Goal: Obtain resource: Obtain resource

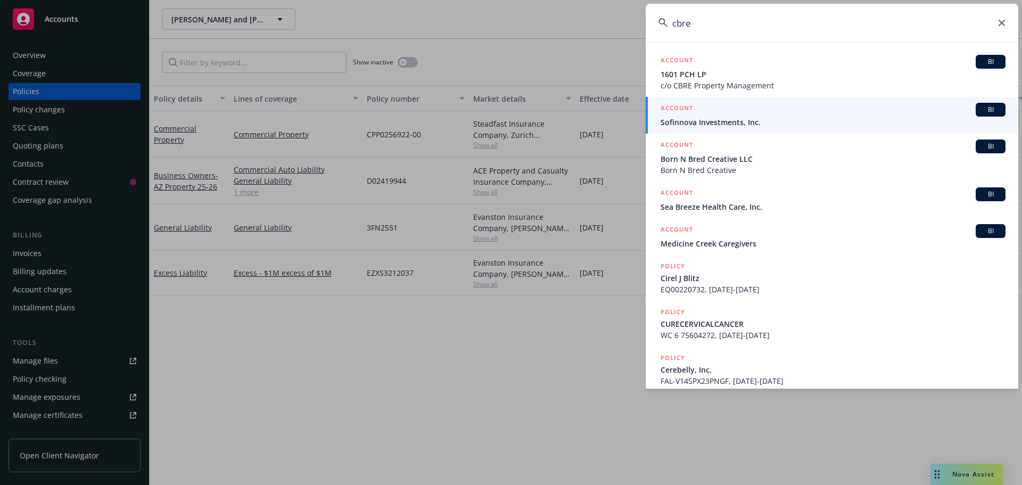
drag, startPoint x: 680, startPoint y: 25, endPoint x: 608, endPoint y: 25, distance: 71.3
click at [608, 25] on div "cbre ACCOUNT BI 1601 PCH LP c/o CBRE Property Management ACCOUNT BI Sofinnova I…" at bounding box center [511, 242] width 1022 height 485
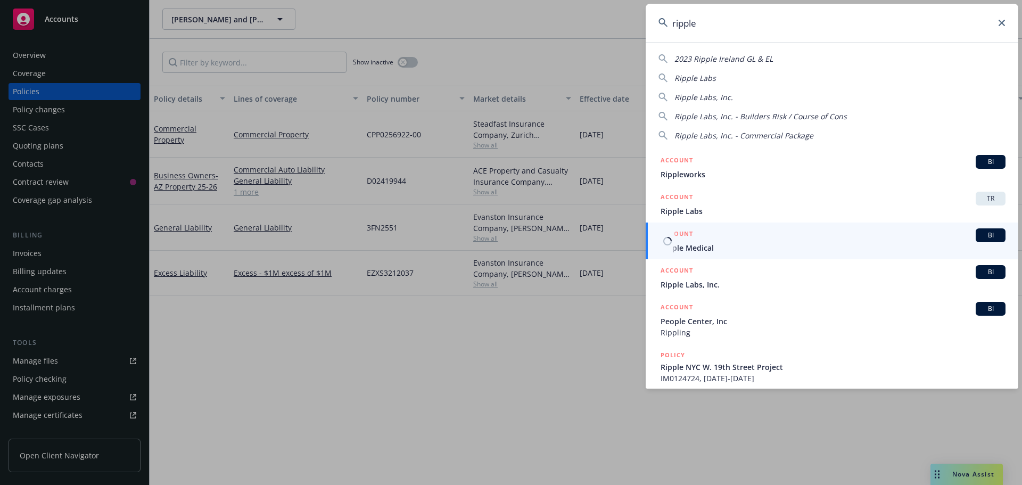
type input "ripple"
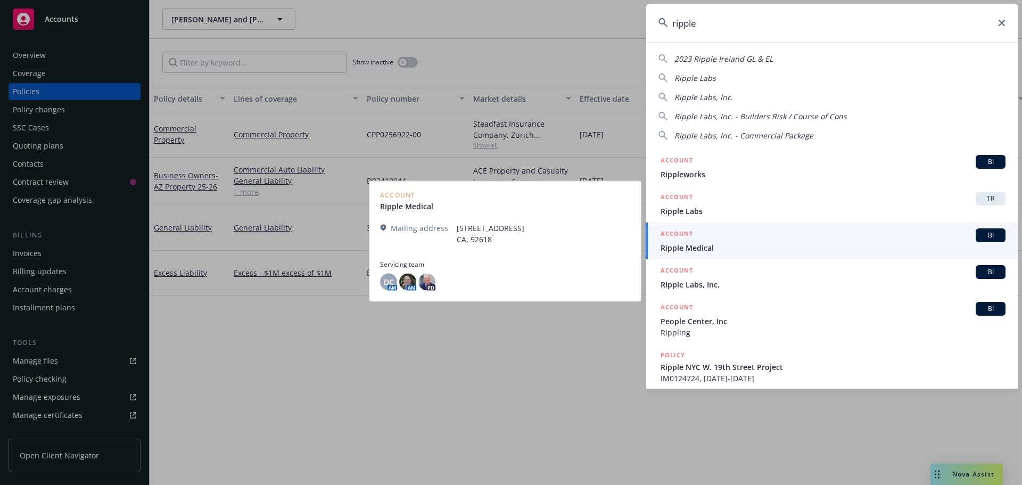
click at [704, 245] on span "Ripple Medical" at bounding box center [833, 247] width 345 height 11
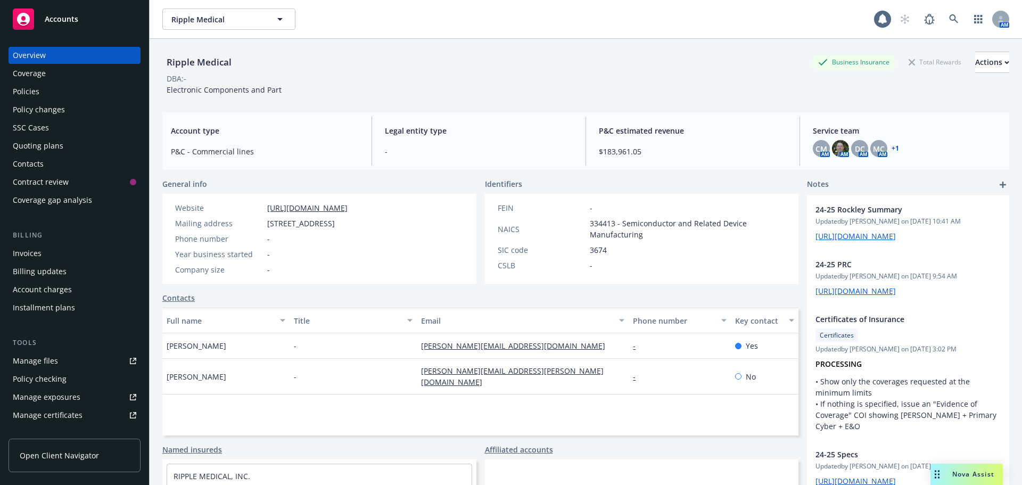
click at [44, 416] on div "Manage certificates" at bounding box center [48, 415] width 70 height 17
click at [949, 19] on icon at bounding box center [954, 19] width 10 height 10
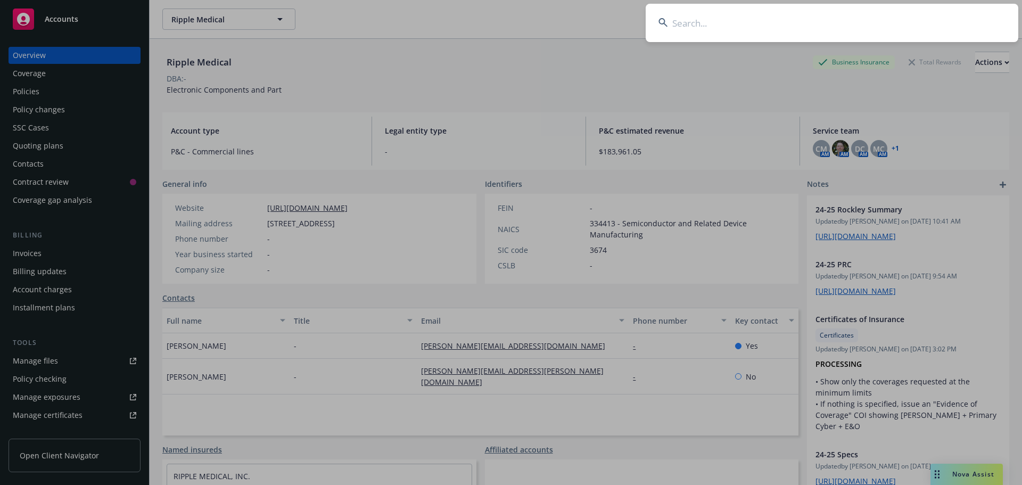
click at [857, 31] on input at bounding box center [832, 23] width 373 height 38
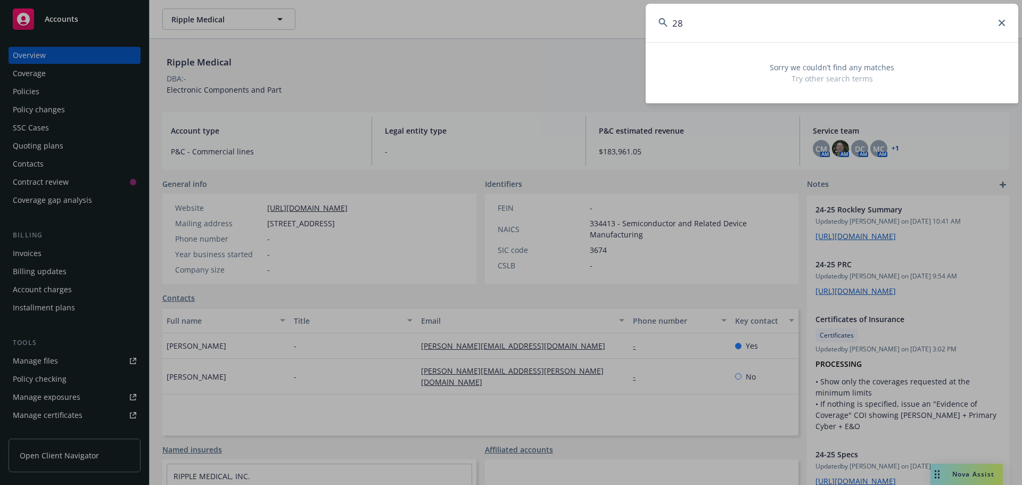
type input "2"
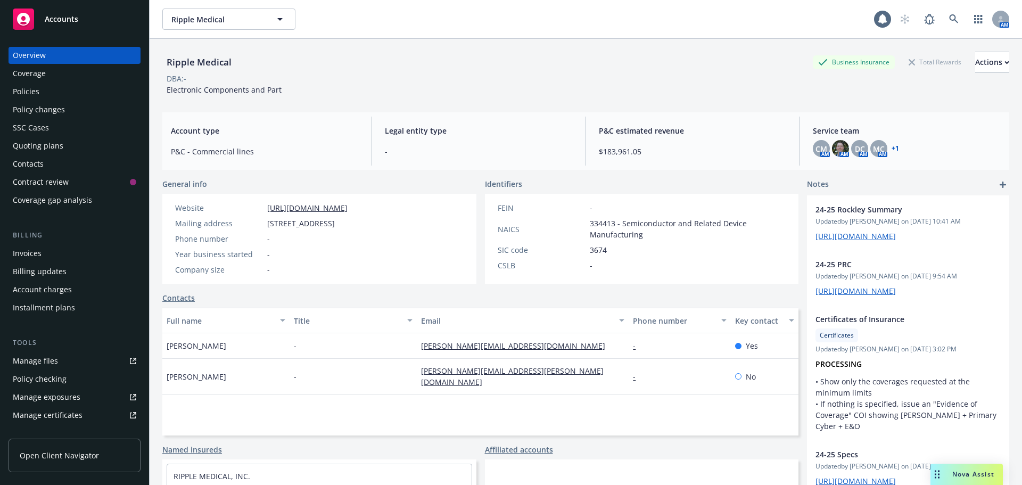
click at [438, 76] on div "DBA: -" at bounding box center [585, 78] width 847 height 11
click at [341, 81] on div "DBA: -" at bounding box center [585, 78] width 847 height 11
click at [323, 208] on link "https://rockleyphotonics.com/" at bounding box center [307, 208] width 80 height 10
click at [18, 87] on div "Policies" at bounding box center [26, 91] width 27 height 17
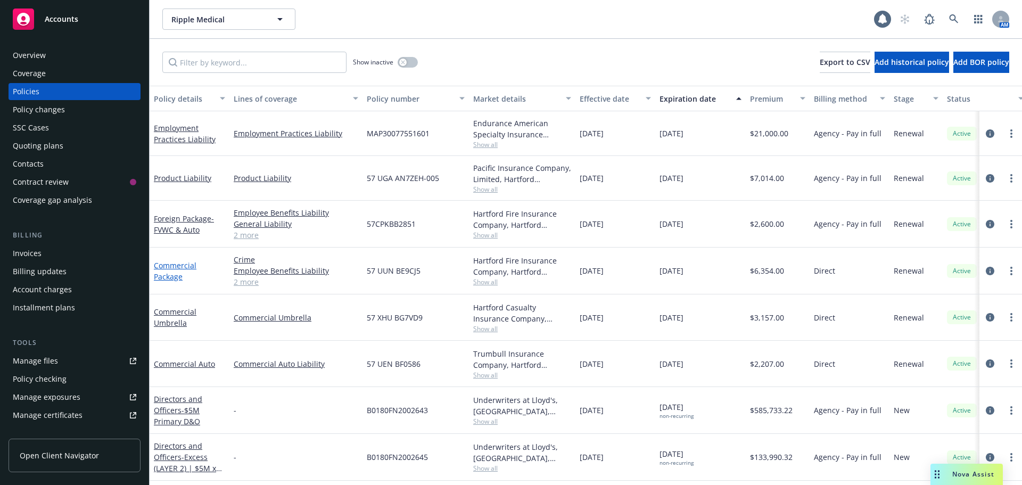
click at [181, 268] on link "Commercial Package" at bounding box center [175, 270] width 43 height 21
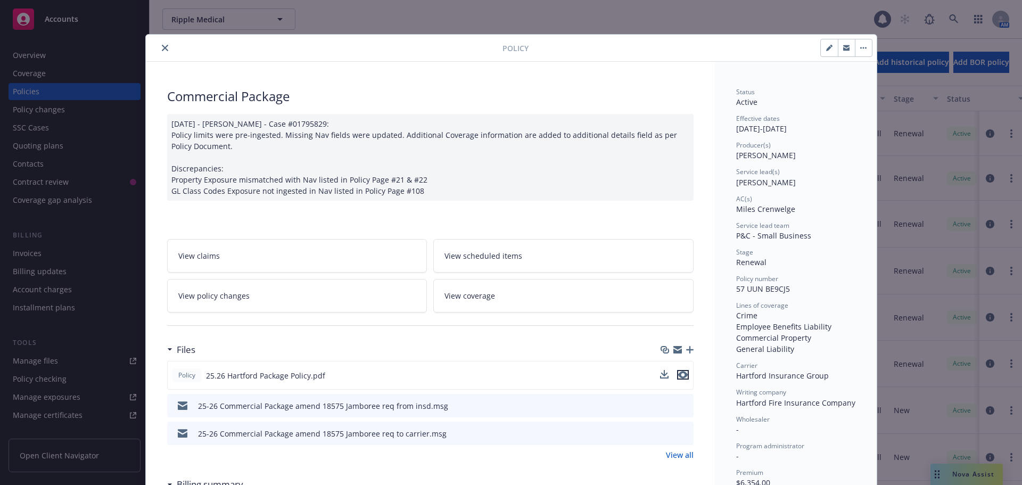
click at [679, 374] on icon "preview file" at bounding box center [683, 374] width 10 height 7
click at [162, 46] on icon "close" at bounding box center [165, 48] width 6 height 6
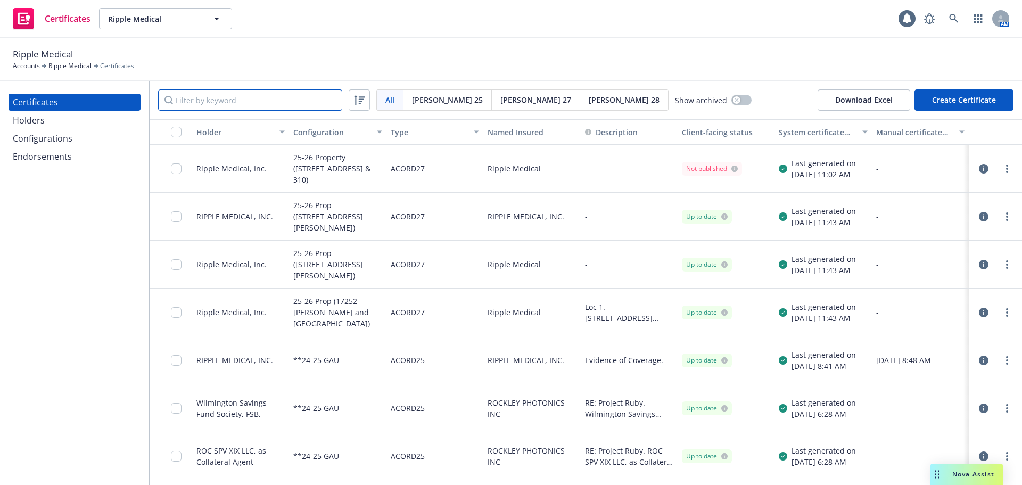
click at [274, 97] on input "Filter by keyword" at bounding box center [250, 99] width 184 height 21
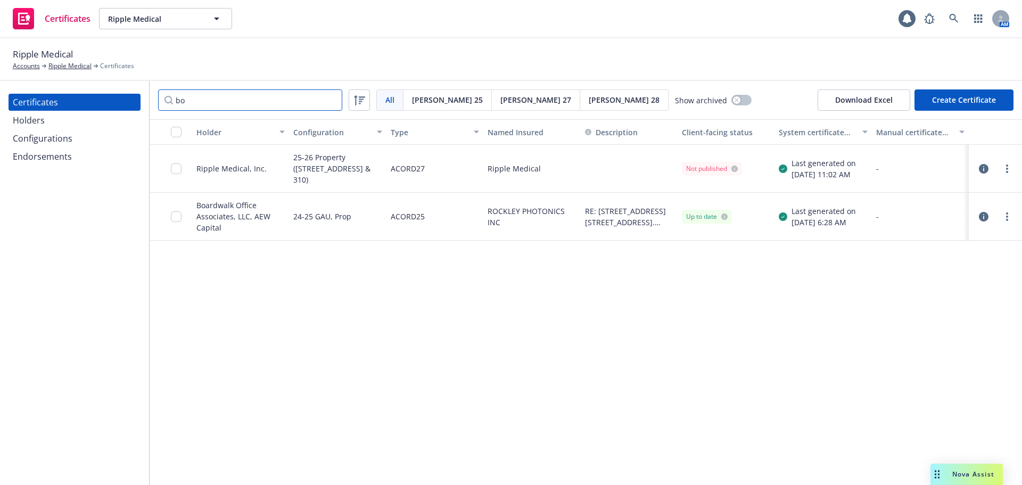
type input "bo"
click at [1006, 217] on link "more" at bounding box center [1007, 216] width 13 height 13
click at [971, 368] on link "Download uneditable generated certificate" at bounding box center [928, 366] width 170 height 21
click at [210, 351] on div "Holder Configuration Type Named Insured Description Client-facing status System…" at bounding box center [586, 302] width 872 height 366
click at [92, 319] on div "Certificates Holders Configurations Endorsements" at bounding box center [74, 283] width 149 height 404
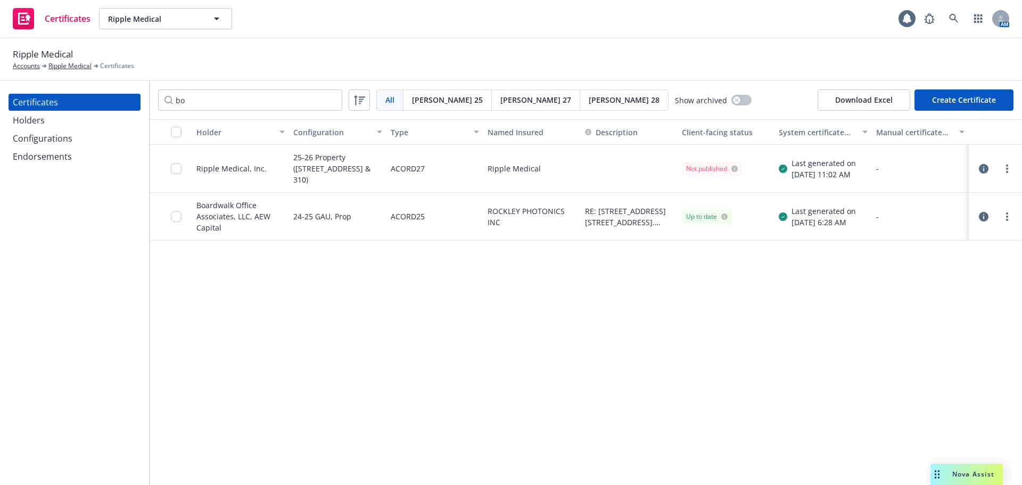
click at [560, 364] on div "Holder Configuration Type Named Insured Description Client-facing status System…" at bounding box center [586, 302] width 872 height 366
click at [952, 19] on icon at bounding box center [954, 19] width 10 height 10
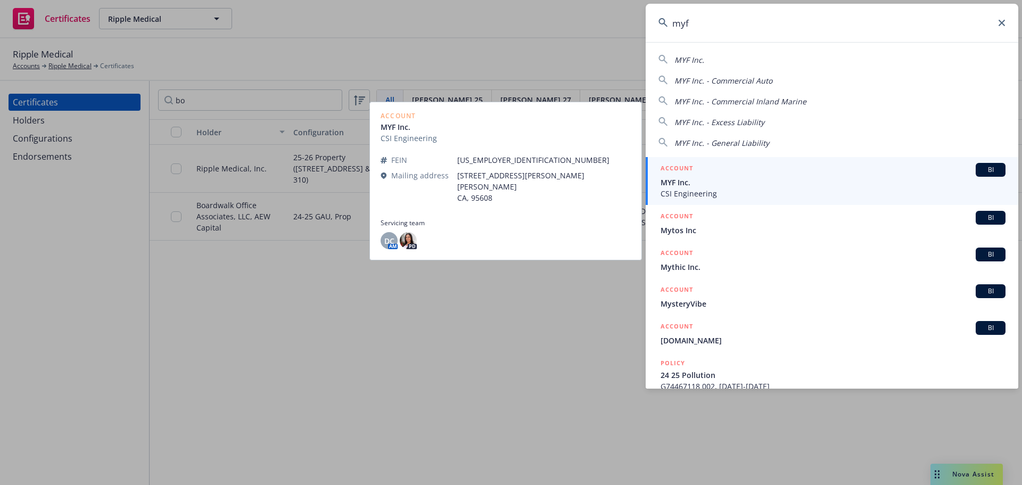
type input "myf"
click at [728, 185] on span "MYF Inc." at bounding box center [833, 182] width 345 height 11
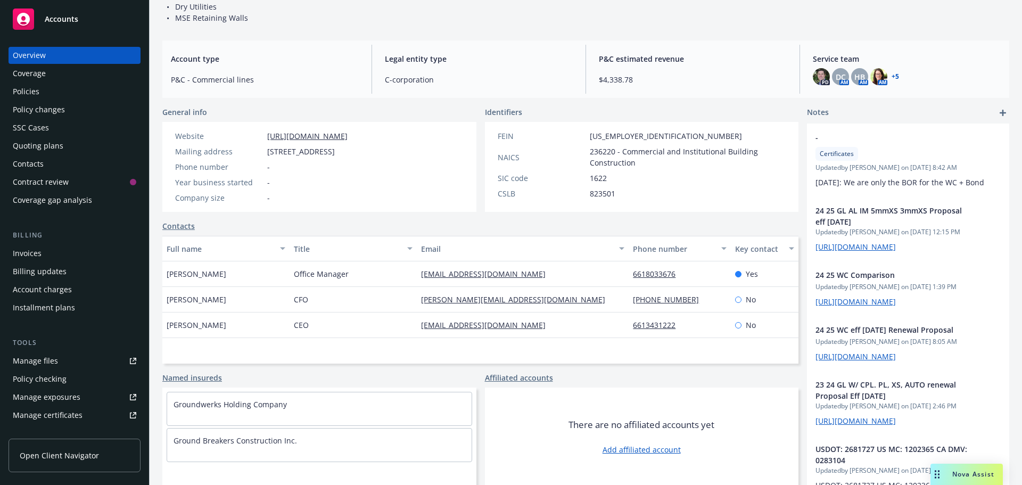
scroll to position [207, 0]
click at [61, 96] on div "Policies" at bounding box center [74, 91] width 123 height 17
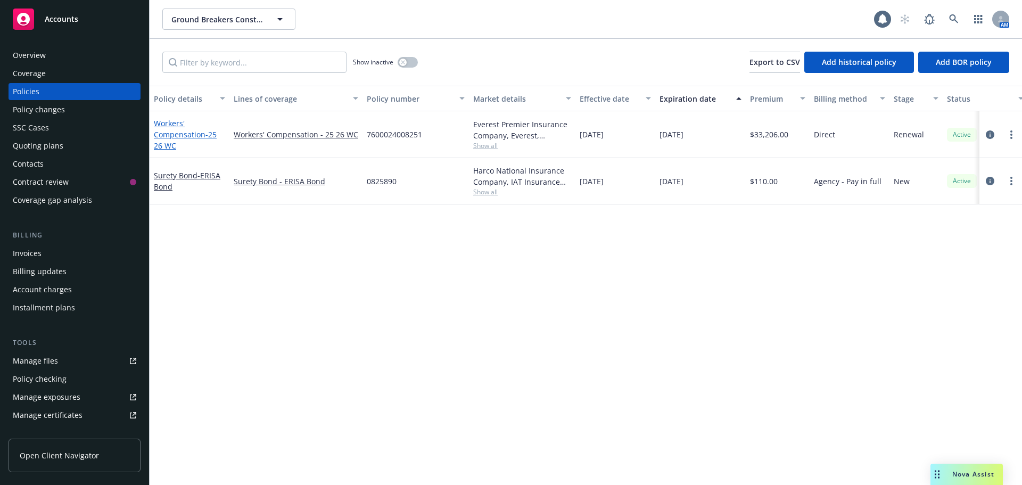
click at [193, 137] on link "Workers' Compensation - 25 26 WC" at bounding box center [185, 134] width 63 height 32
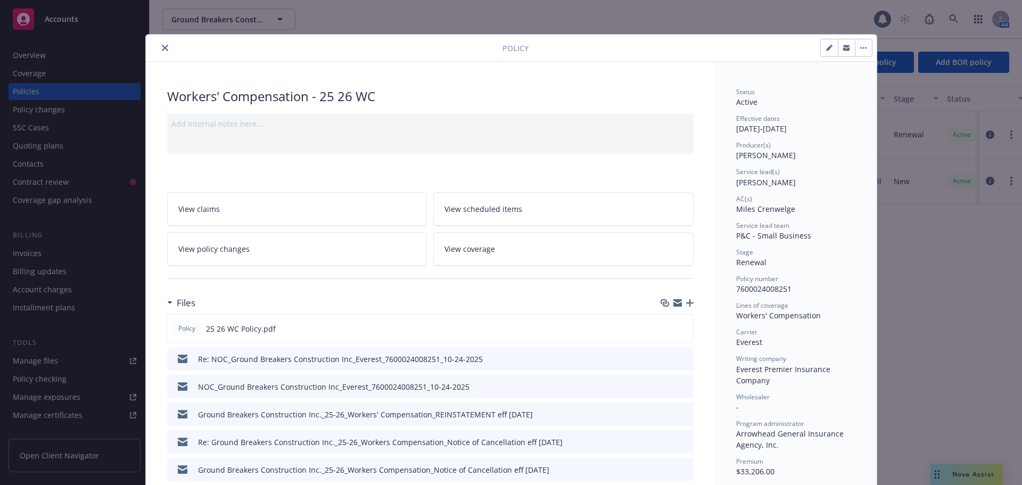
click at [162, 50] on icon "close" at bounding box center [165, 48] width 6 height 6
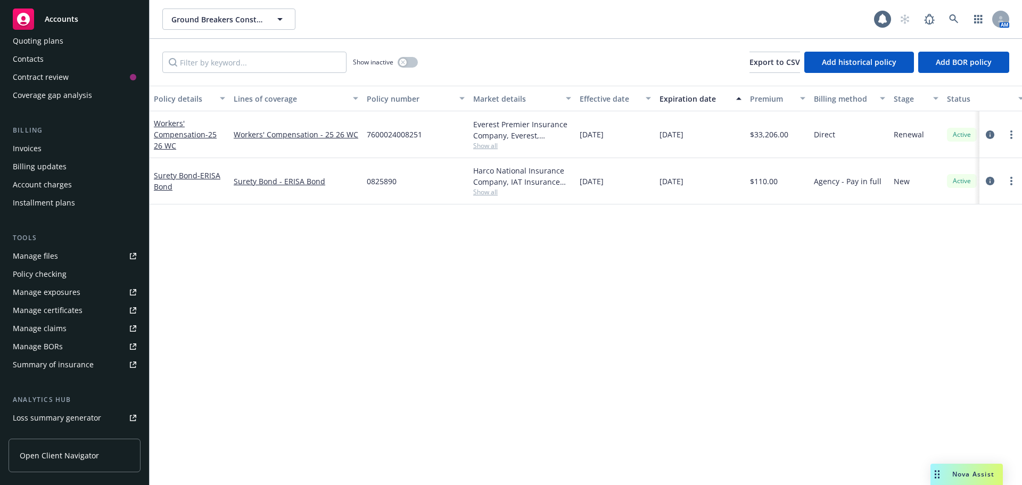
scroll to position [227, 0]
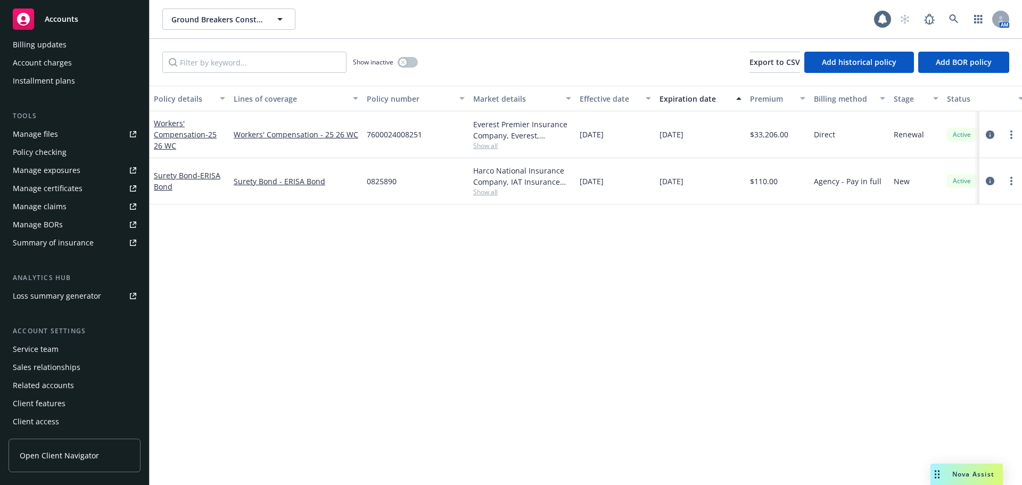
click at [39, 190] on div "Manage certificates" at bounding box center [48, 188] width 70 height 17
click at [202, 135] on link "Workers' Compensation - 25 26 WC" at bounding box center [185, 134] width 63 height 32
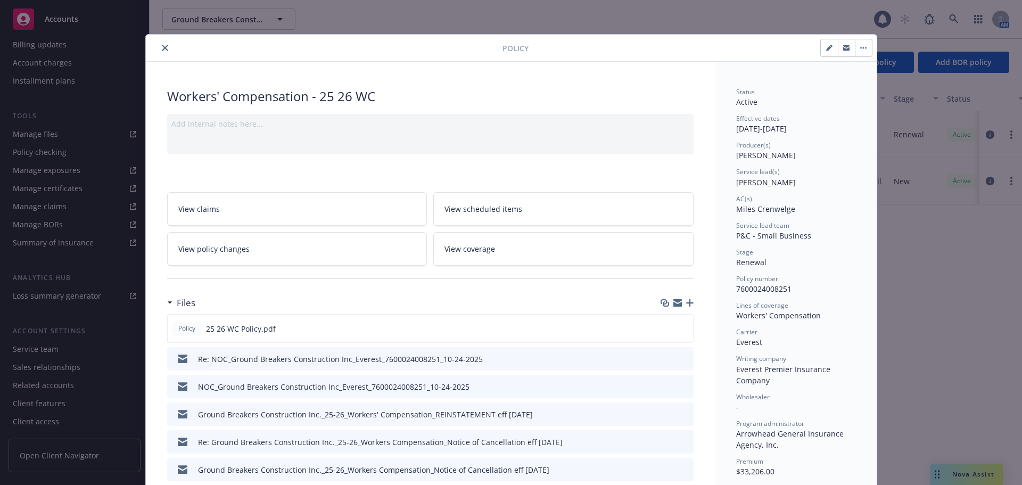
scroll to position [32, 0]
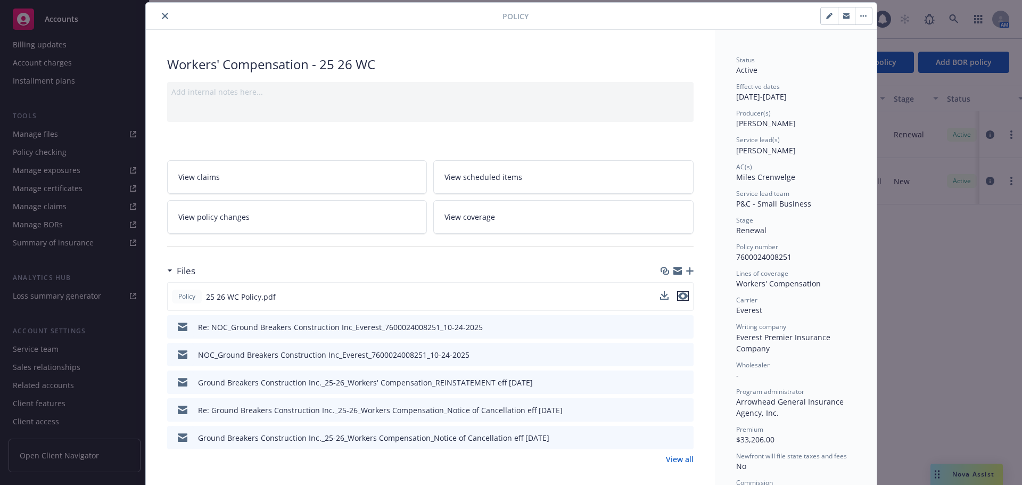
click at [678, 296] on icon "preview file" at bounding box center [683, 295] width 10 height 7
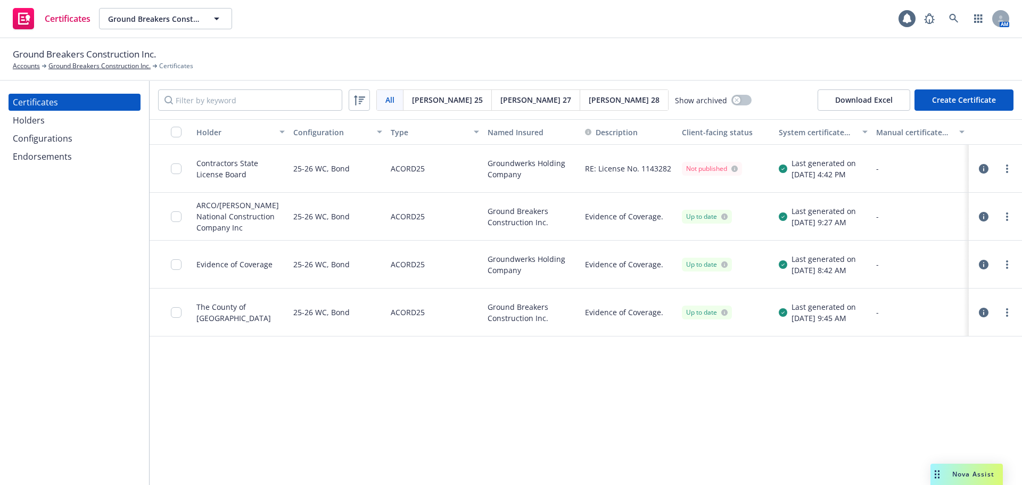
click at [254, 386] on div "Holder Configuration Type Named Insured Description Client-facing status System…" at bounding box center [586, 302] width 872 height 366
